Goal: Transaction & Acquisition: Obtain resource

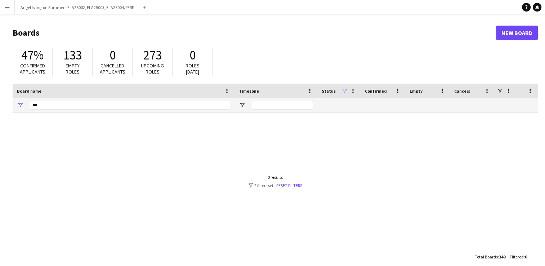
click at [10, 6] on app-icon "Menu" at bounding box center [7, 7] width 6 height 6
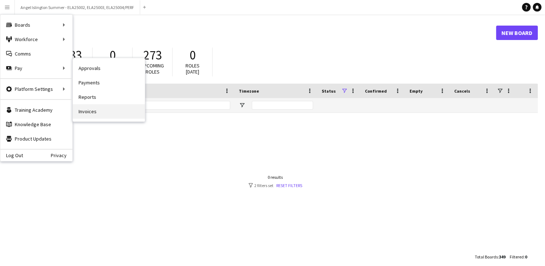
click at [93, 109] on link "Invoices" at bounding box center [109, 111] width 72 height 14
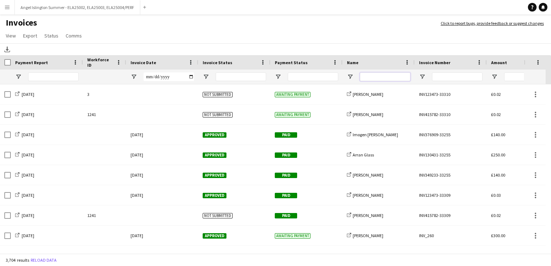
click at [378, 74] on input "Name Filter Input" at bounding box center [385, 76] width 50 height 9
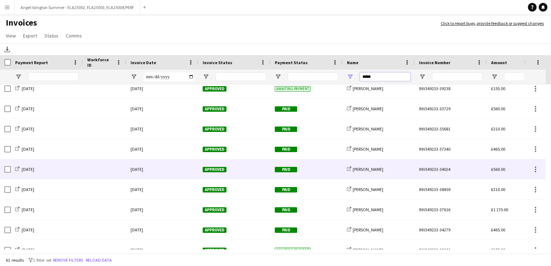
scroll to position [324, 0]
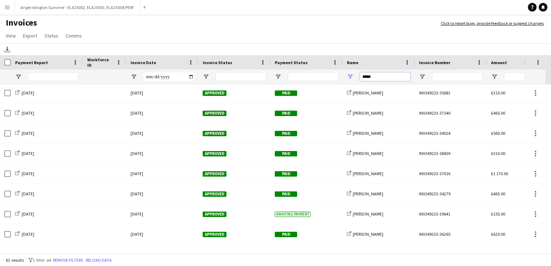
type input "*****"
drag, startPoint x: 514, startPoint y: 71, endPoint x: 510, endPoint y: 82, distance: 11.1
click at [513, 72] on div at bounding box center [529, 77] width 50 height 14
click at [510, 82] on div at bounding box center [529, 77] width 50 height 14
click at [513, 79] on input "Amount Filter Input" at bounding box center [529, 76] width 50 height 9
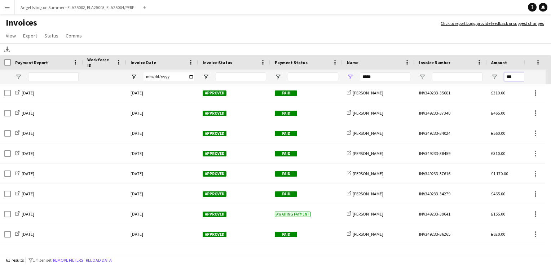
scroll to position [0, 0]
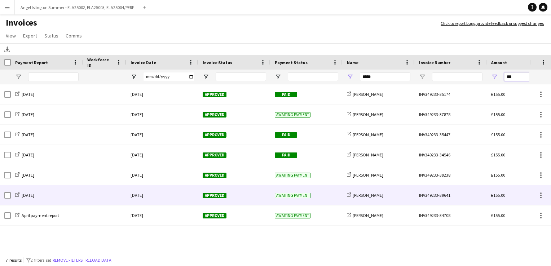
type input "***"
click at [43, 194] on div "[DATE]" at bounding box center [47, 195] width 72 height 20
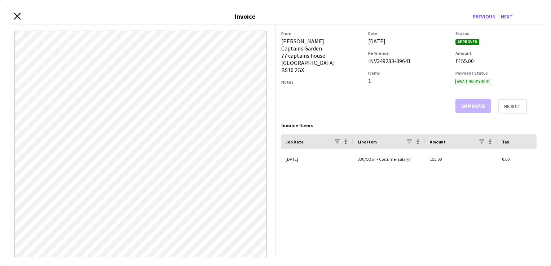
click at [17, 16] on icon at bounding box center [17, 16] width 7 height 7
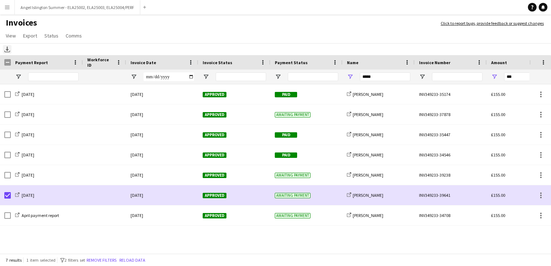
click at [6, 47] on icon "Download" at bounding box center [7, 49] width 6 height 6
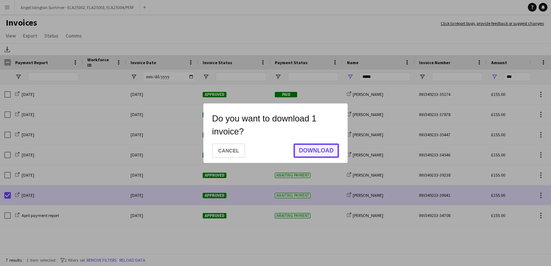
click at [323, 148] on button "Download" at bounding box center [315, 150] width 45 height 14
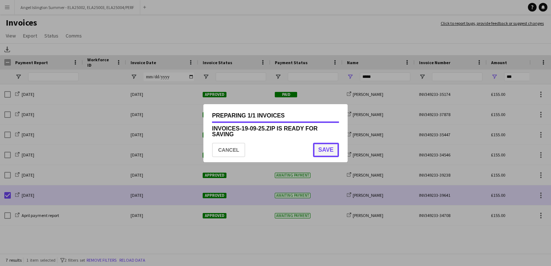
click at [333, 151] on button "Save" at bounding box center [326, 150] width 26 height 14
